Goal: Obtain resource: Download file/media

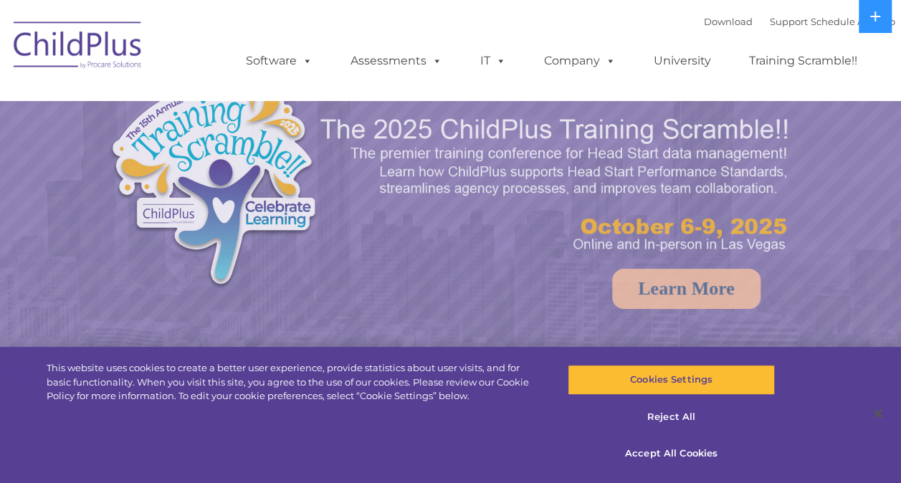
select select "MEDIUM"
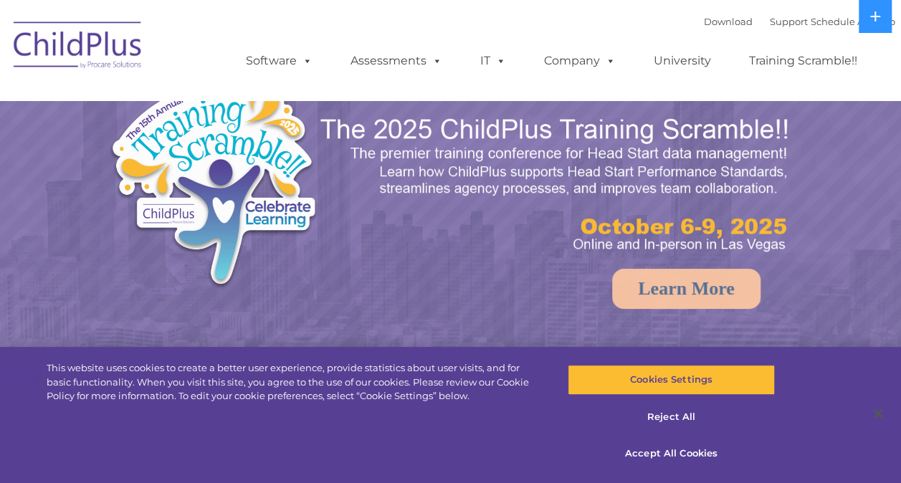
select select "MEDIUM"
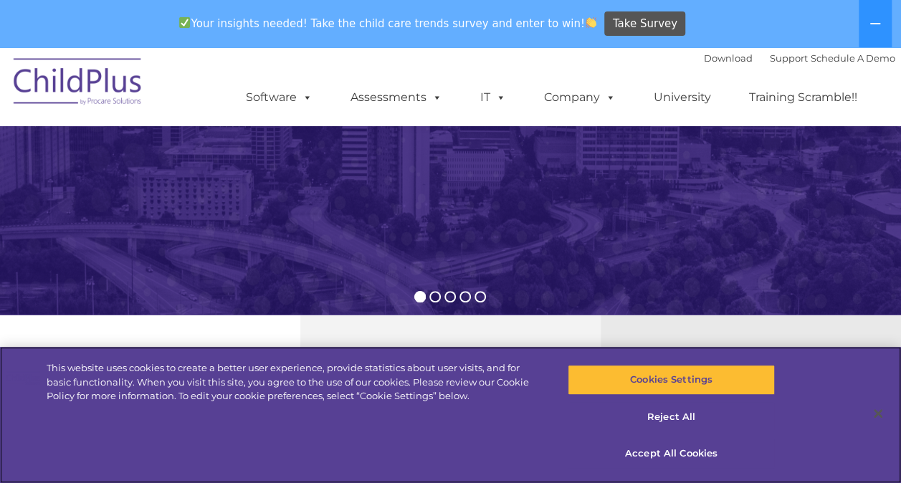
scroll to position [294, 0]
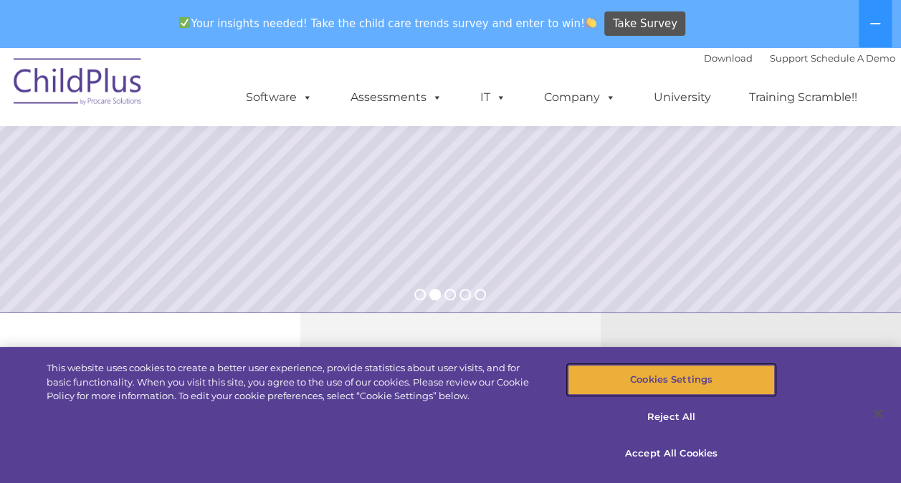
click at [717, 389] on button "Cookies Settings" at bounding box center [671, 380] width 207 height 30
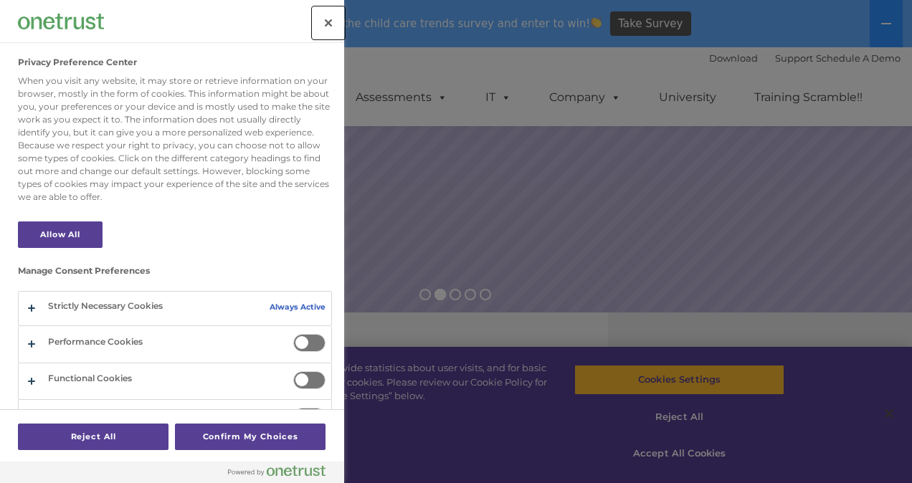
click at [336, 22] on button "Close" at bounding box center [329, 23] width 32 height 32
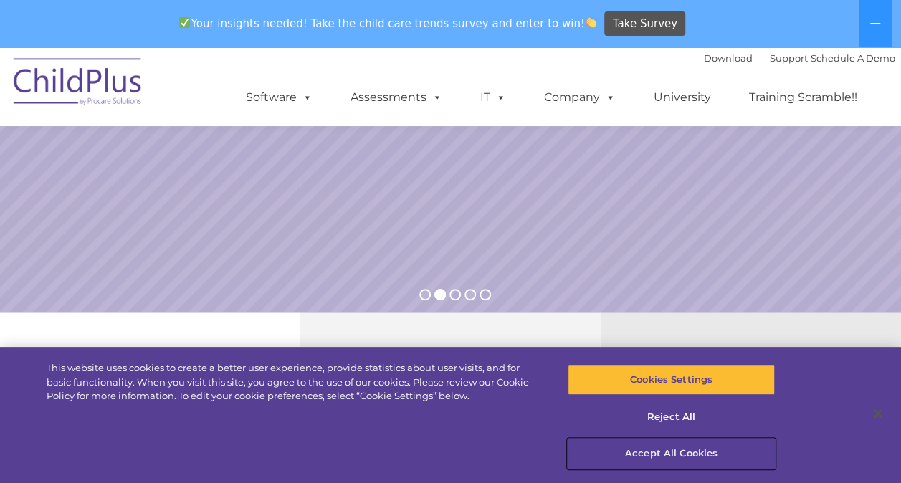
click at [708, 450] on button "Accept All Cookies" at bounding box center [671, 454] width 207 height 30
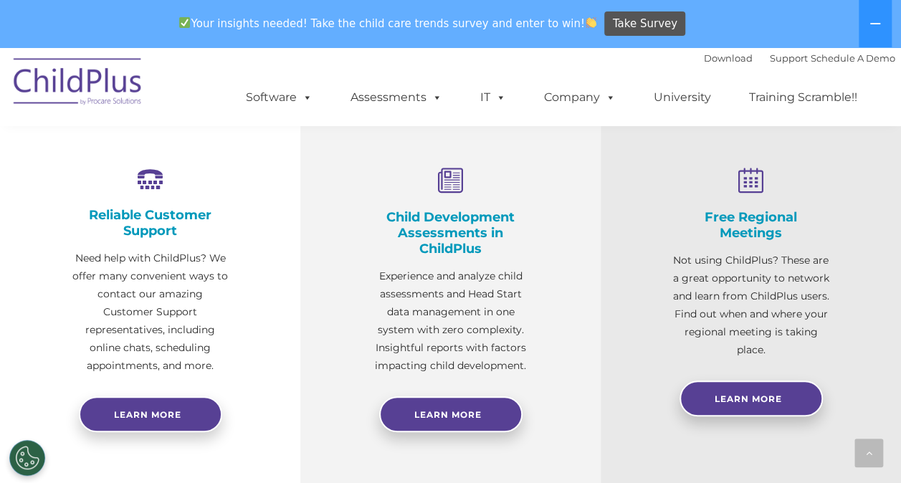
scroll to position [528, 0]
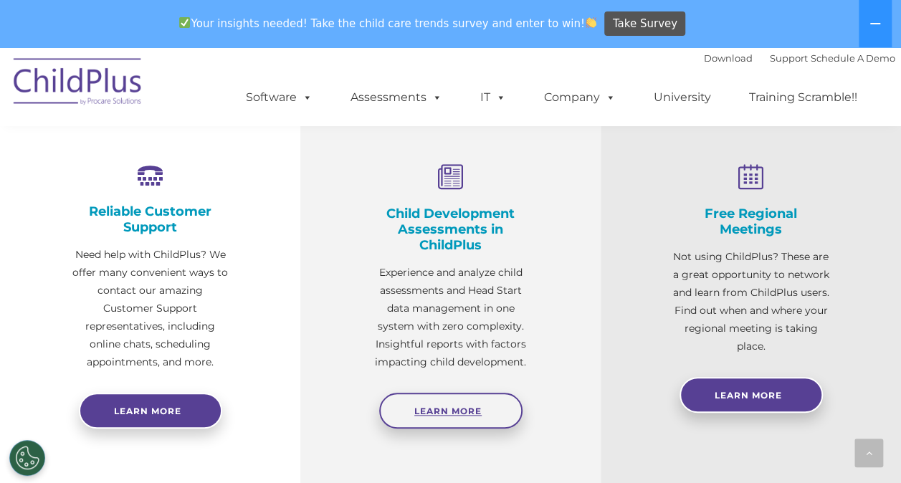
click at [432, 404] on link "Learn More" at bounding box center [450, 411] width 143 height 36
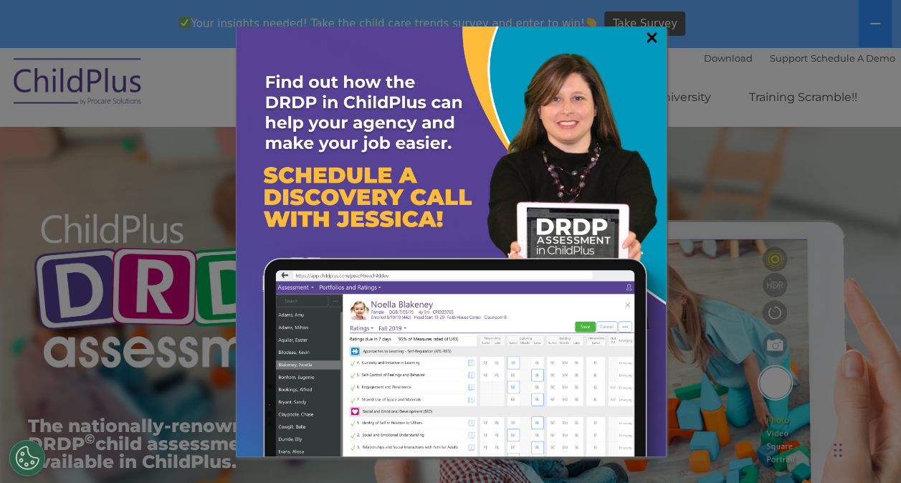
click at [645, 33] on link "×" at bounding box center [652, 37] width 16 height 14
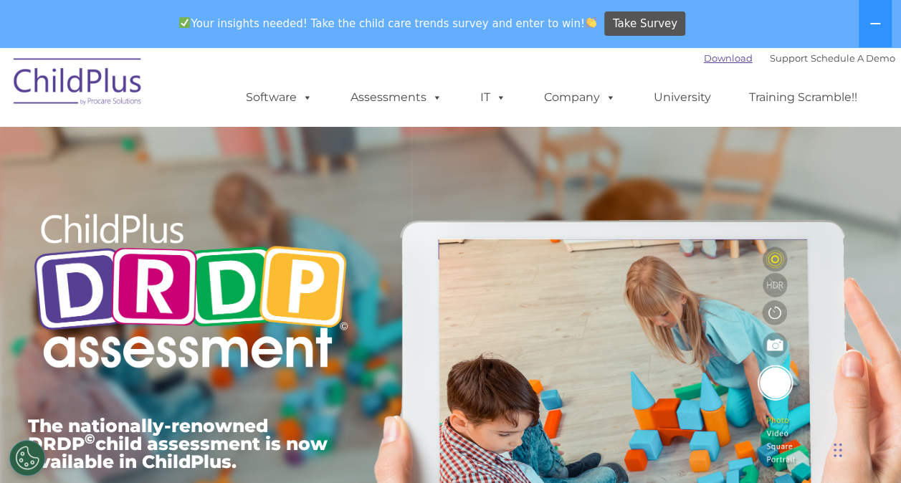
click at [704, 57] on link "Download" at bounding box center [728, 57] width 49 height 11
